Goal: Browse casually

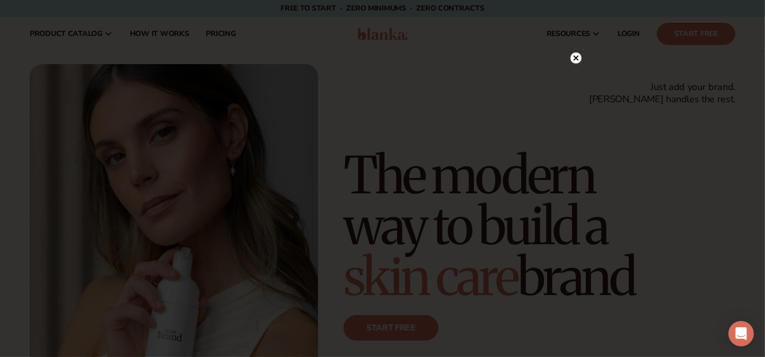
click at [575, 59] on circle at bounding box center [576, 58] width 11 height 11
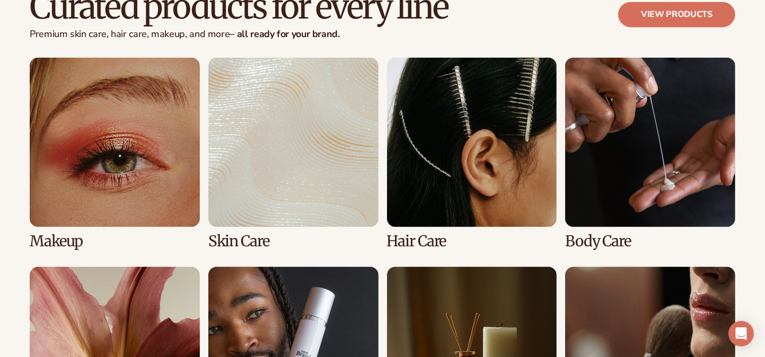
scroll to position [2013, 0]
